Goal: Find specific page/section: Find specific page/section

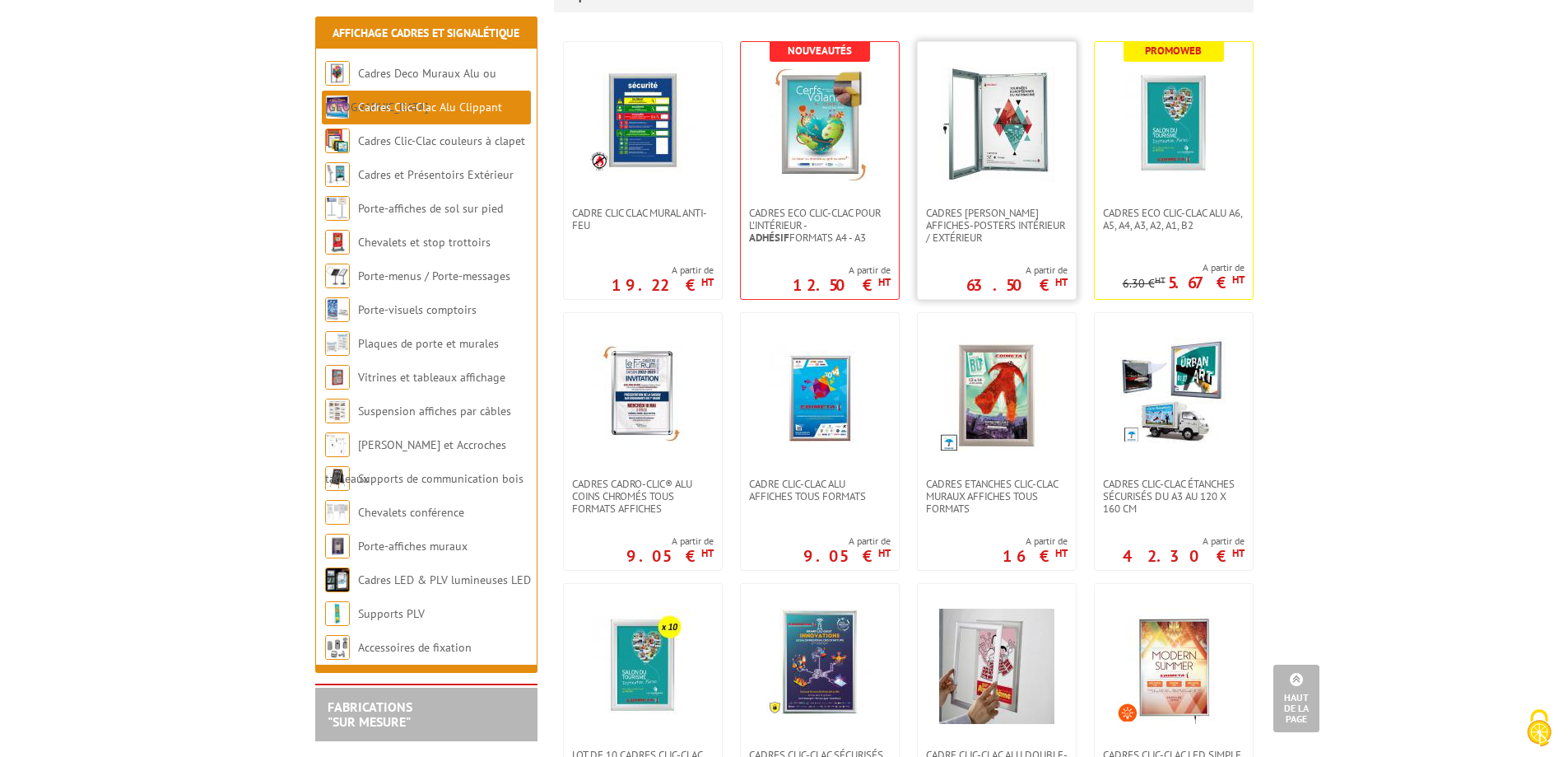
scroll to position [329, 0]
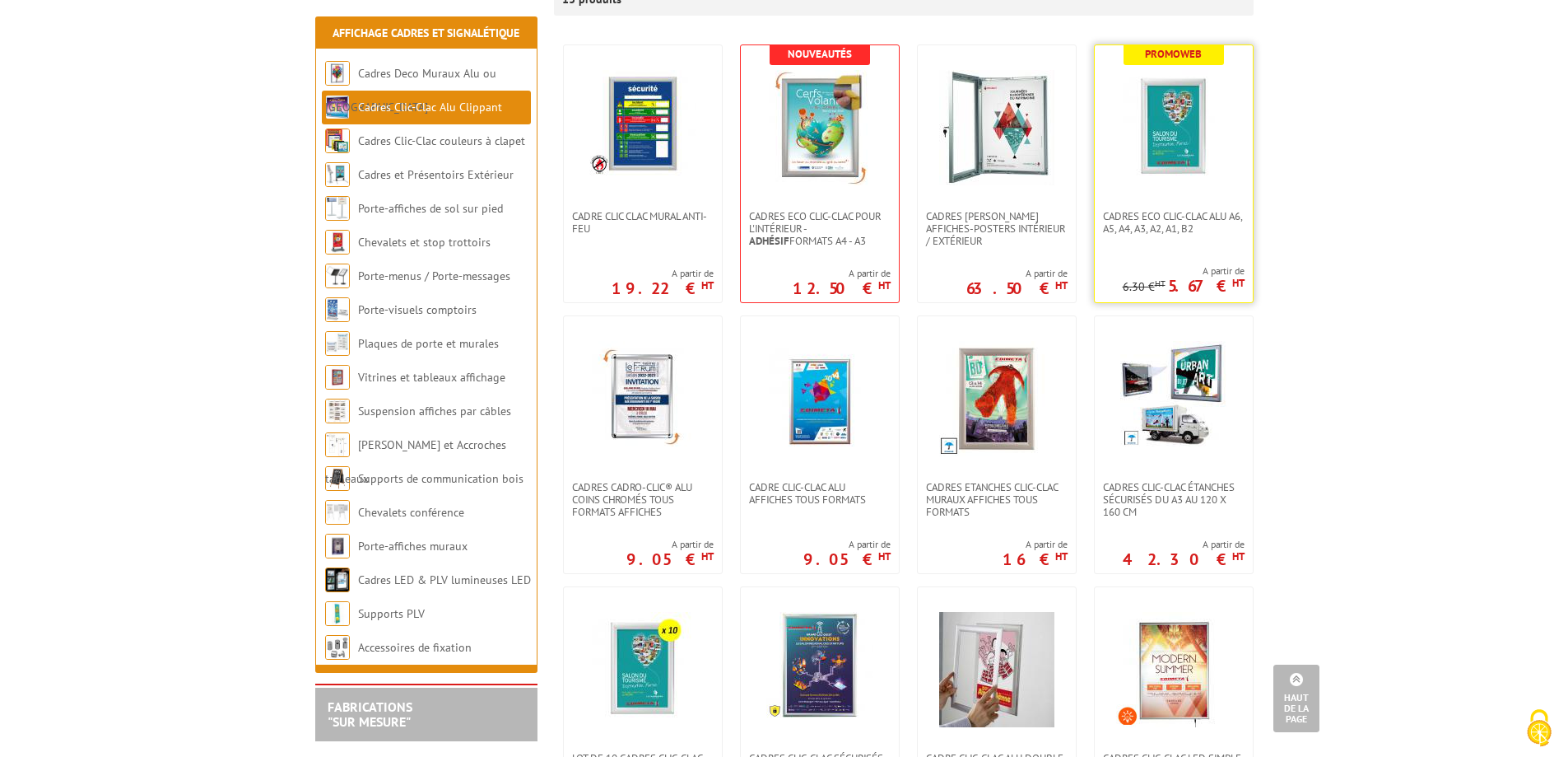
click at [1173, 135] on img at bounding box center [1174, 127] width 116 height 116
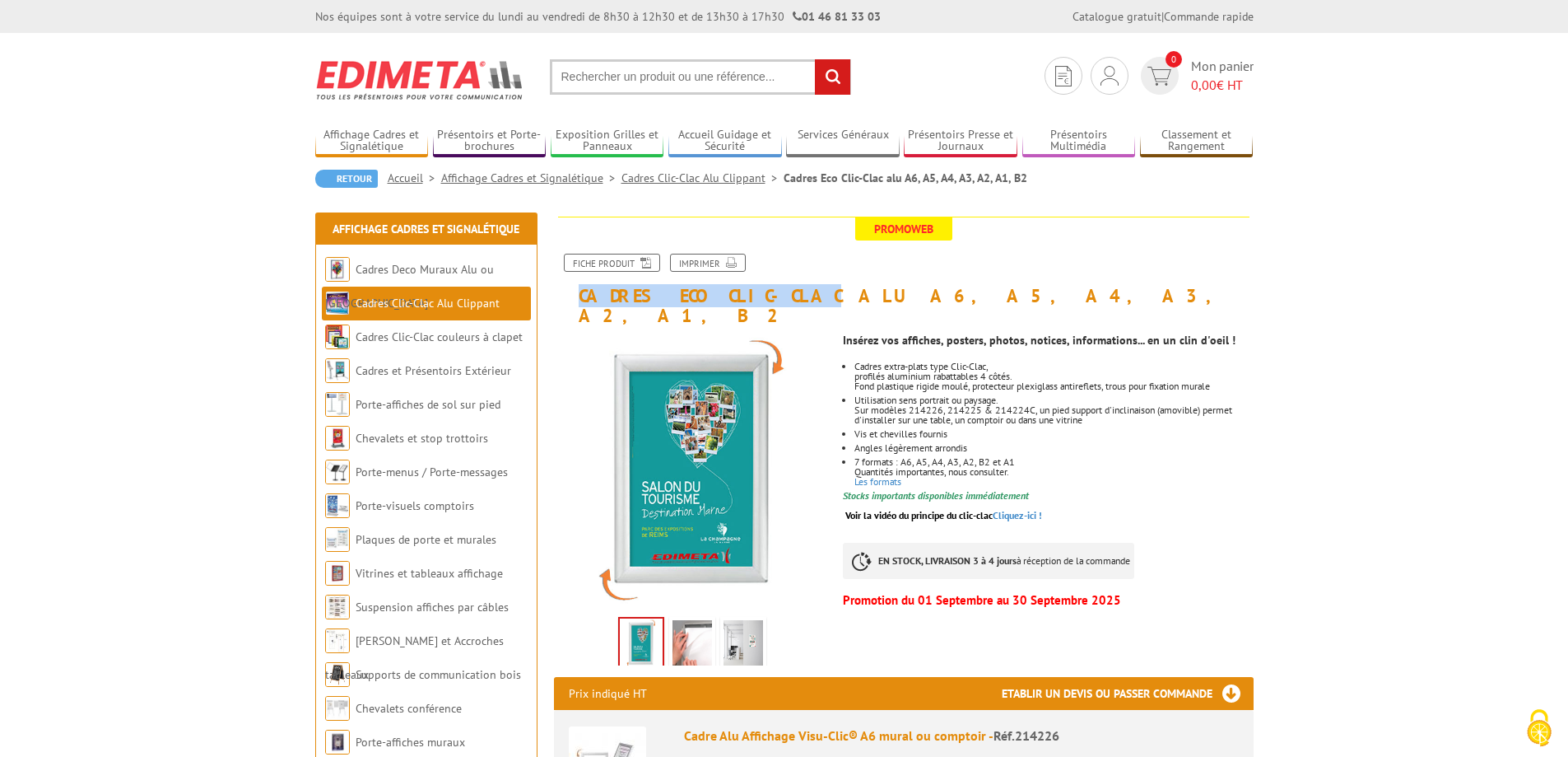
drag, startPoint x: 562, startPoint y: 297, endPoint x: 757, endPoint y: 293, distance: 195.0
click at [757, 293] on h1 "Cadres Eco Clic-Clac alu A6, A5, A4, A3, A2, A1, B2" at bounding box center [904, 271] width 724 height 109
copy h1 "Cadres Eco Clic-Clac"
